Goal: Communication & Community: Participate in discussion

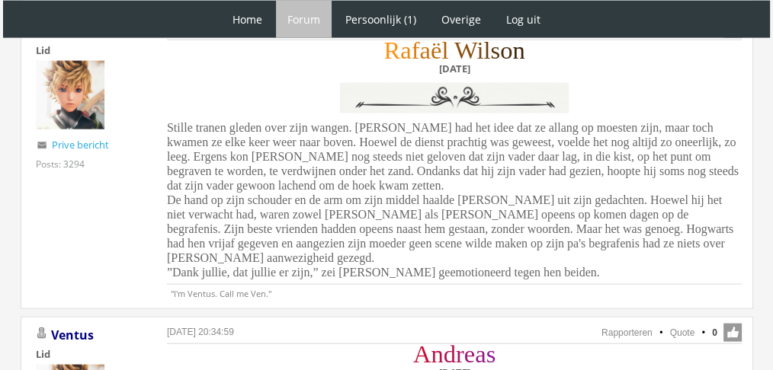
scroll to position [3411, 0]
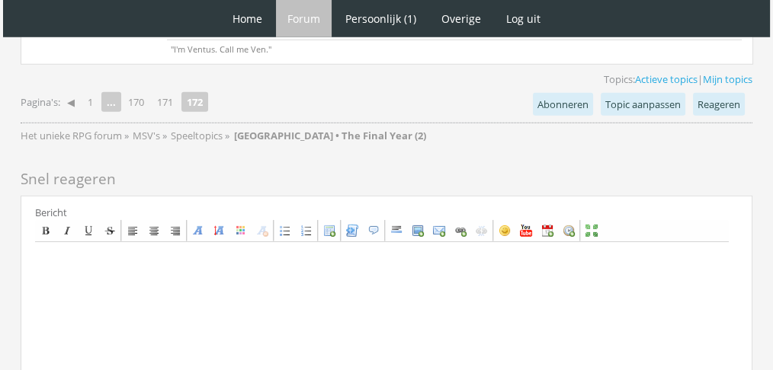
scroll to position [4378, 0]
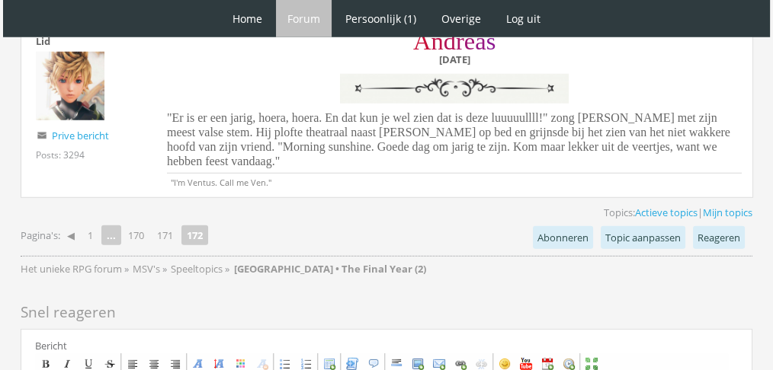
paste textarea "‘Natuurlijk.’ [PERSON_NAME] gaf hem nog een knuffel. Zijn verdriet was zo zwaar…"
paste textarea "[center][b][font=Book Antiqua][size=6][color=#28991C]J[/color][color=#299325]o[…"
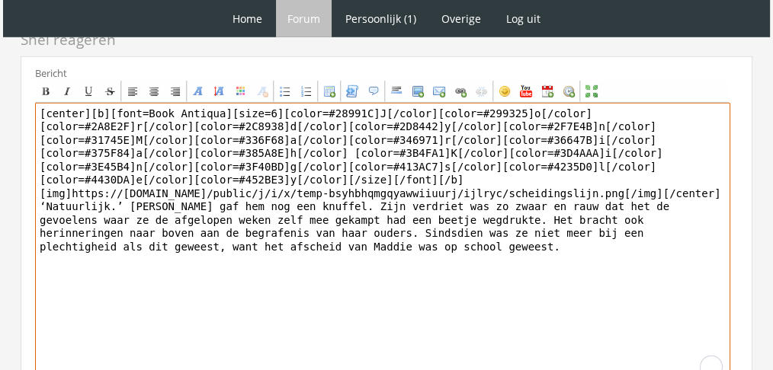
type textarea "[center][b][font=Book Antiqua][size=6][color=#28991C]J[/color][color=#299325]o[…"
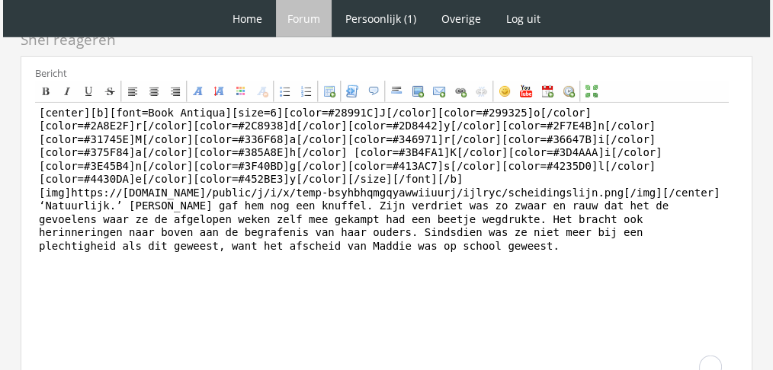
scroll to position [4651, 0]
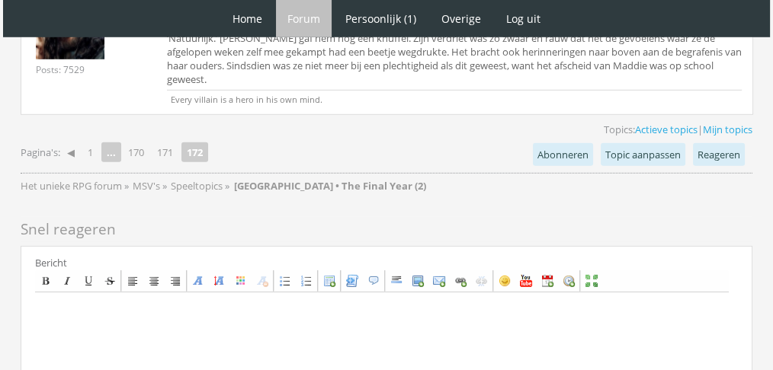
scroll to position [4648, 0]
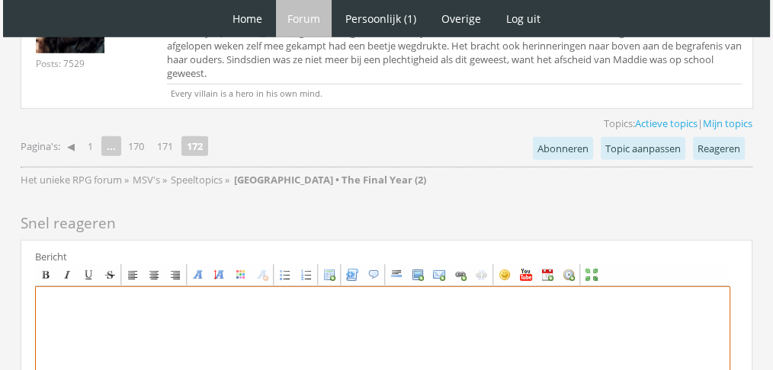
paste textarea "Aleksi had nooit van zijn verjaardag gehouden. Het deed hem er altijd aan denke…"
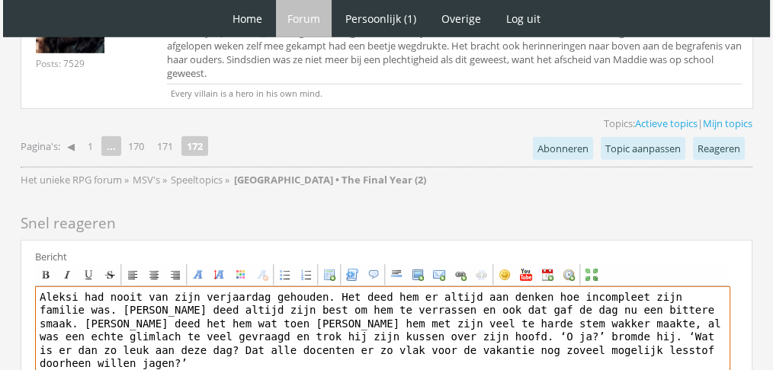
paste textarea "[center][b][font=Book Antiqua][size=6][color=#8517B5]A[/color][color=#8717A7]l[…"
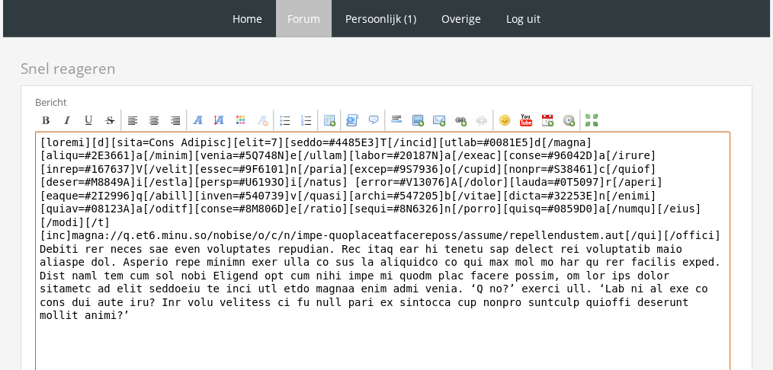
type textarea "[center][b][font=Book Antiqua][size=6][color=#8517B5]A[/color][color=#8717A7]l[…"
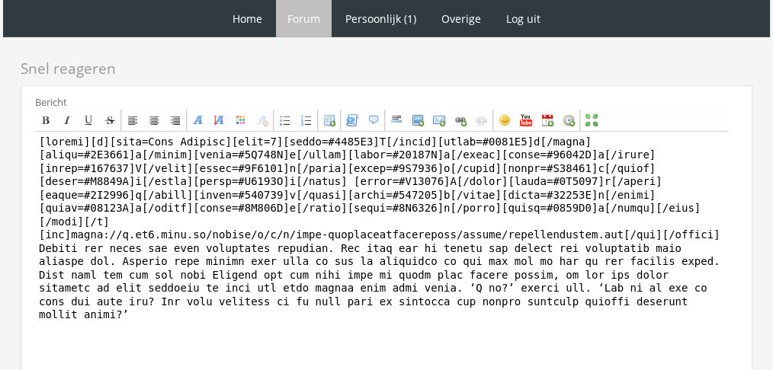
scroll to position [4802, 0]
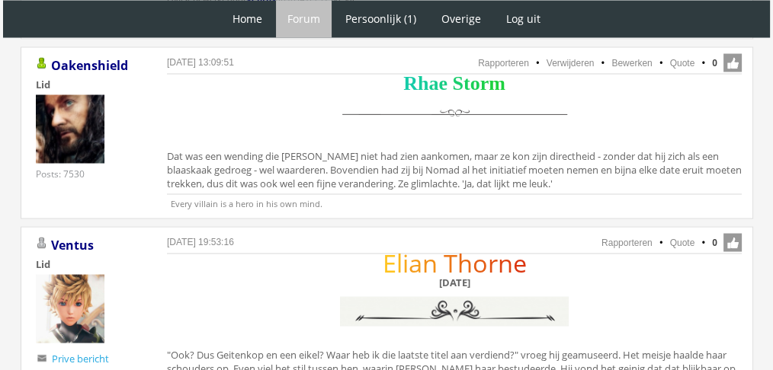
scroll to position [2793, 0]
